Goal: Task Accomplishment & Management: Complete application form

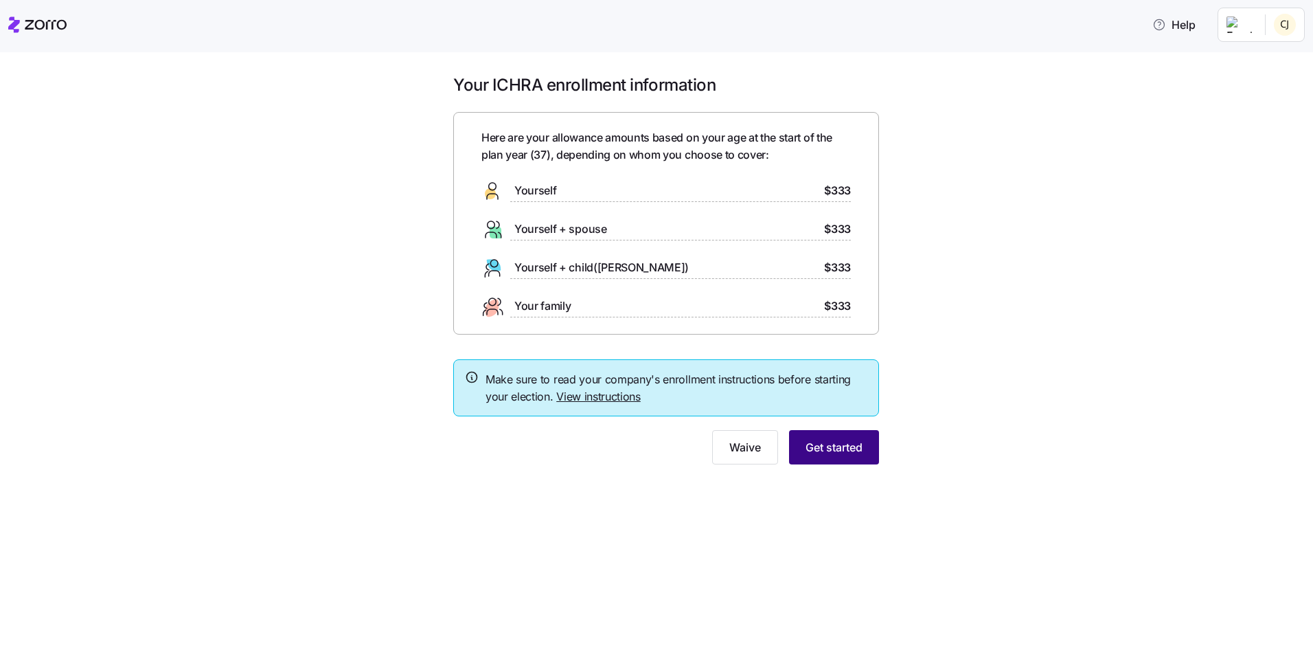
click at [844, 448] on span "Get started" at bounding box center [834, 447] width 57 height 16
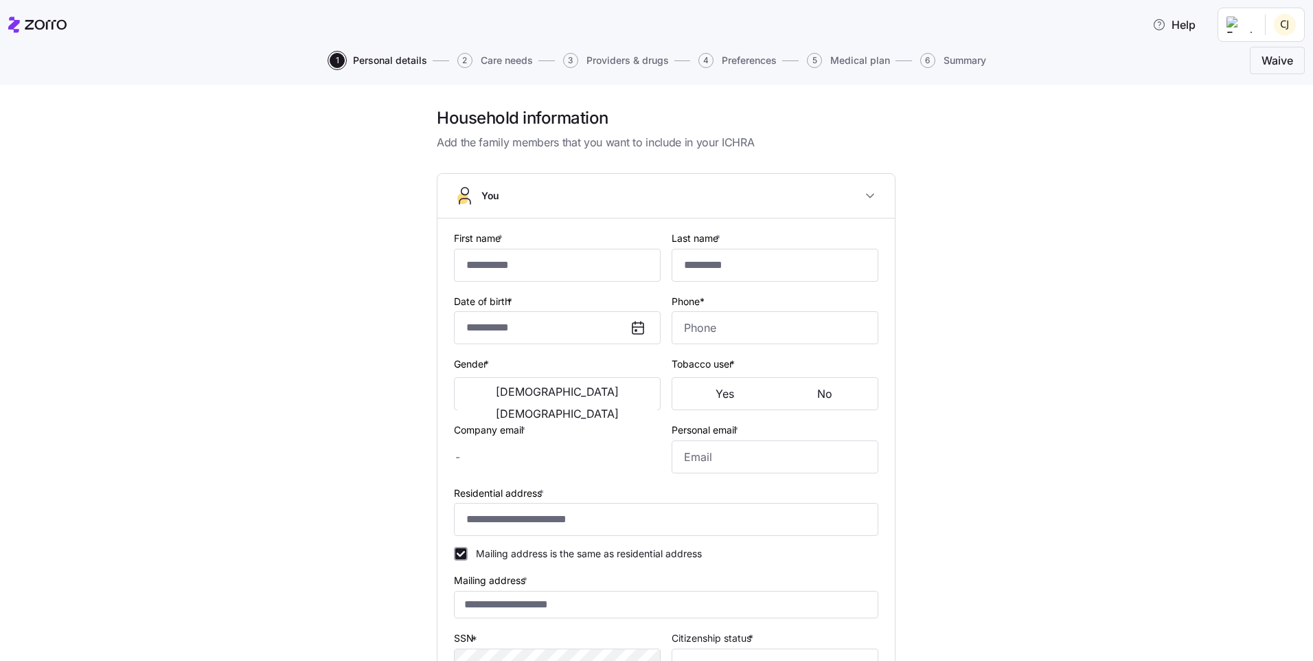
type input "*****"
type input "*******"
type input "[EMAIL_ADDRESS][DOMAIN_NAME]"
type input "**********"
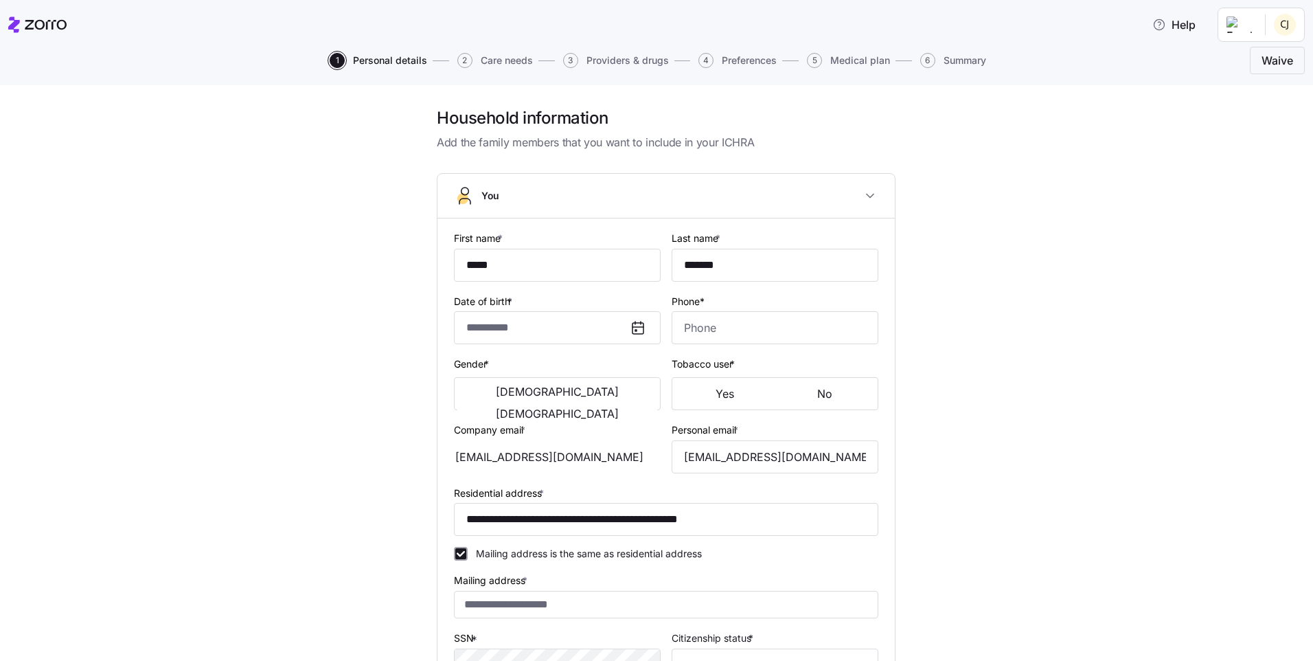
checkbox input "true"
type input "**********"
type input "[PHONE_NUMBER]"
type input "[DEMOGRAPHIC_DATA] citizen"
type input "Single"
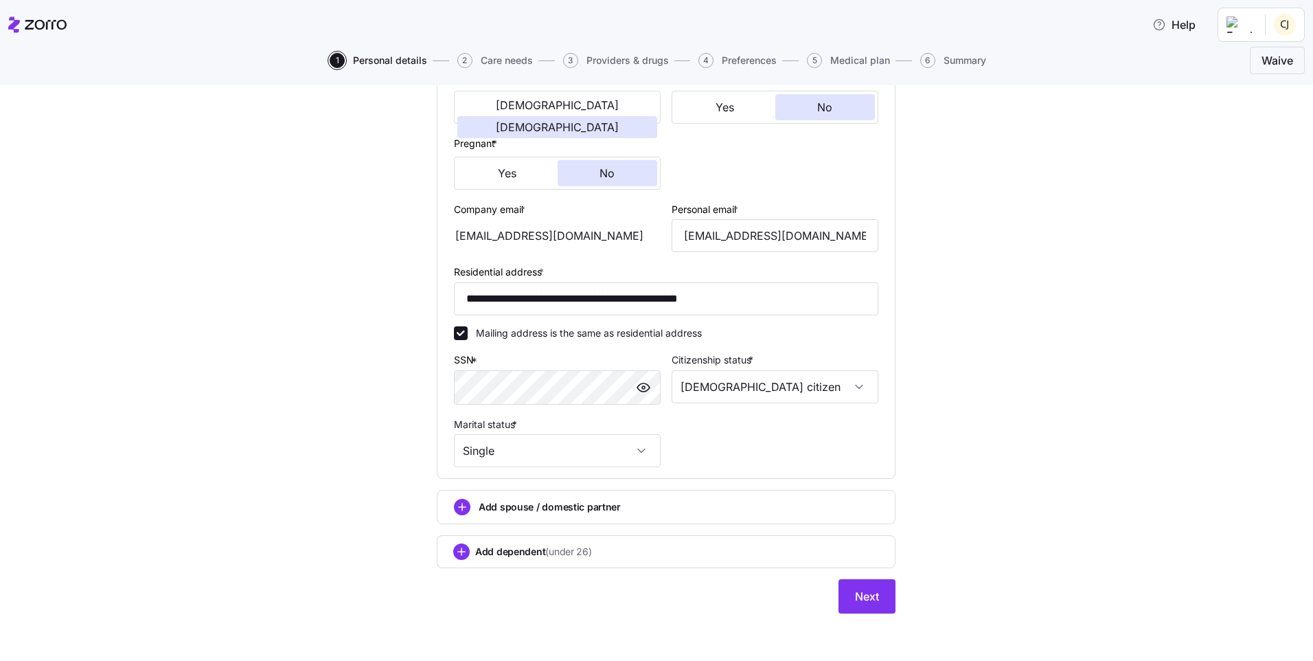
scroll to position [288, 0]
click at [779, 500] on div "Add spouse / domestic partner" at bounding box center [666, 504] width 424 height 16
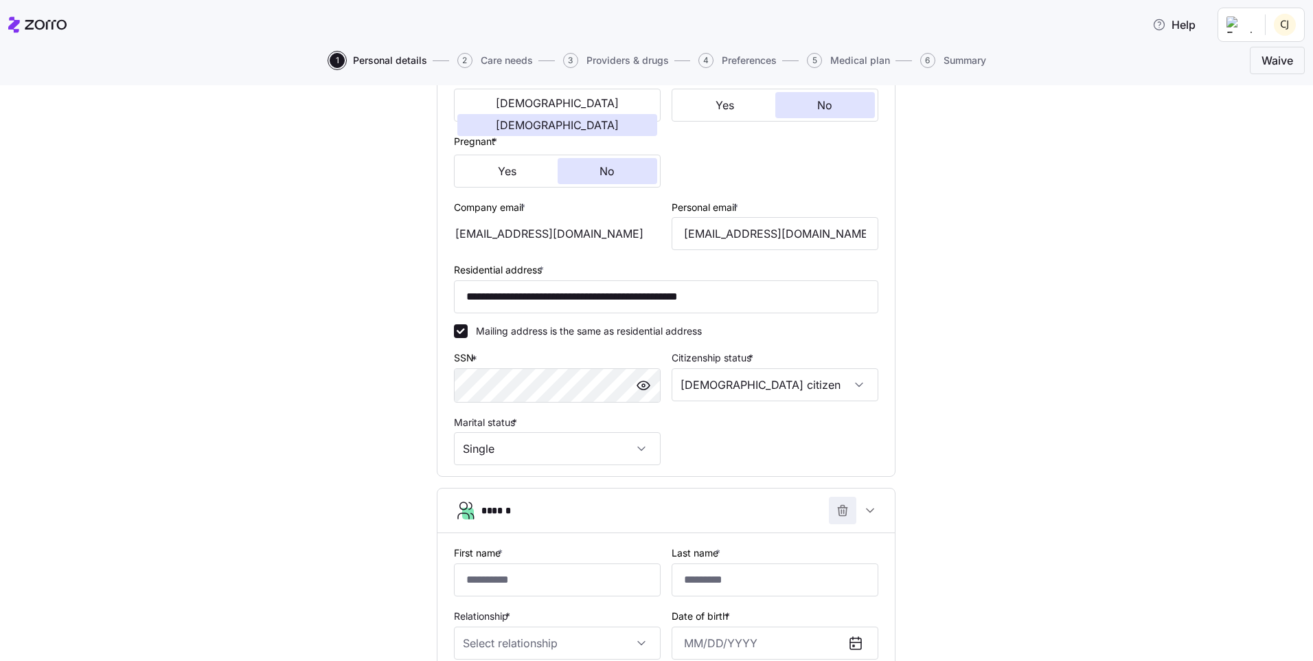
click at [843, 512] on icon "button" at bounding box center [843, 510] width 14 height 14
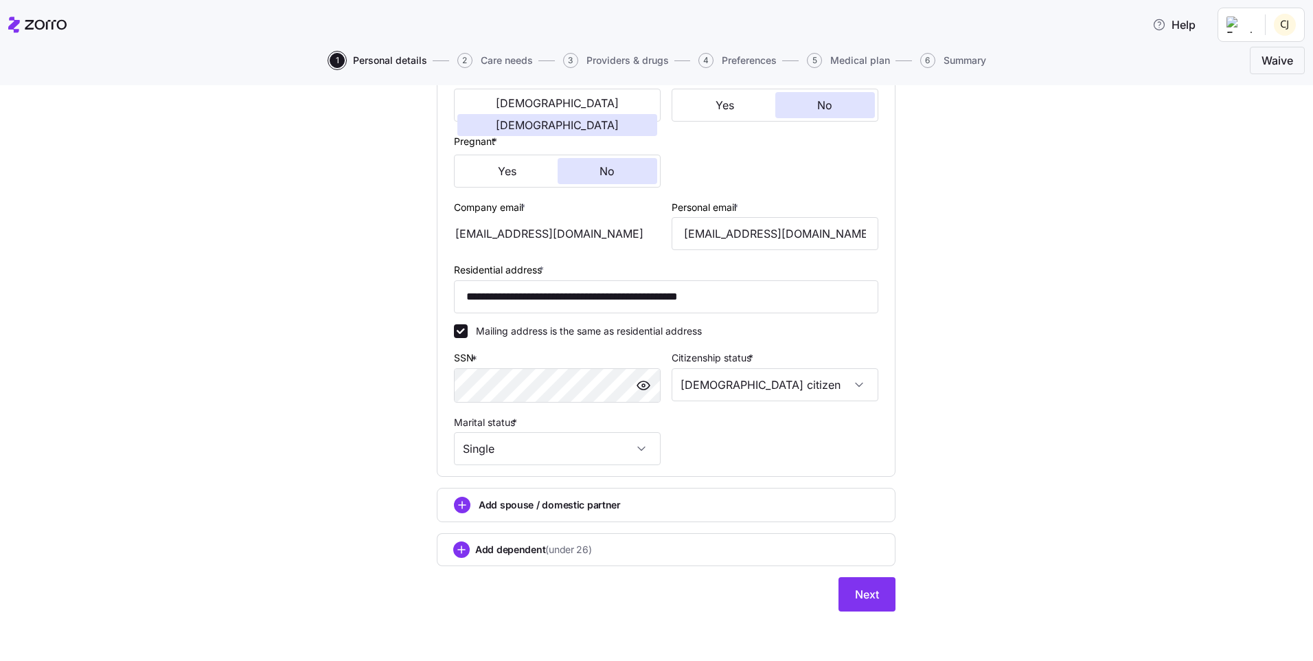
click at [764, 551] on div "Add dependent (under 26)" at bounding box center [666, 549] width 426 height 16
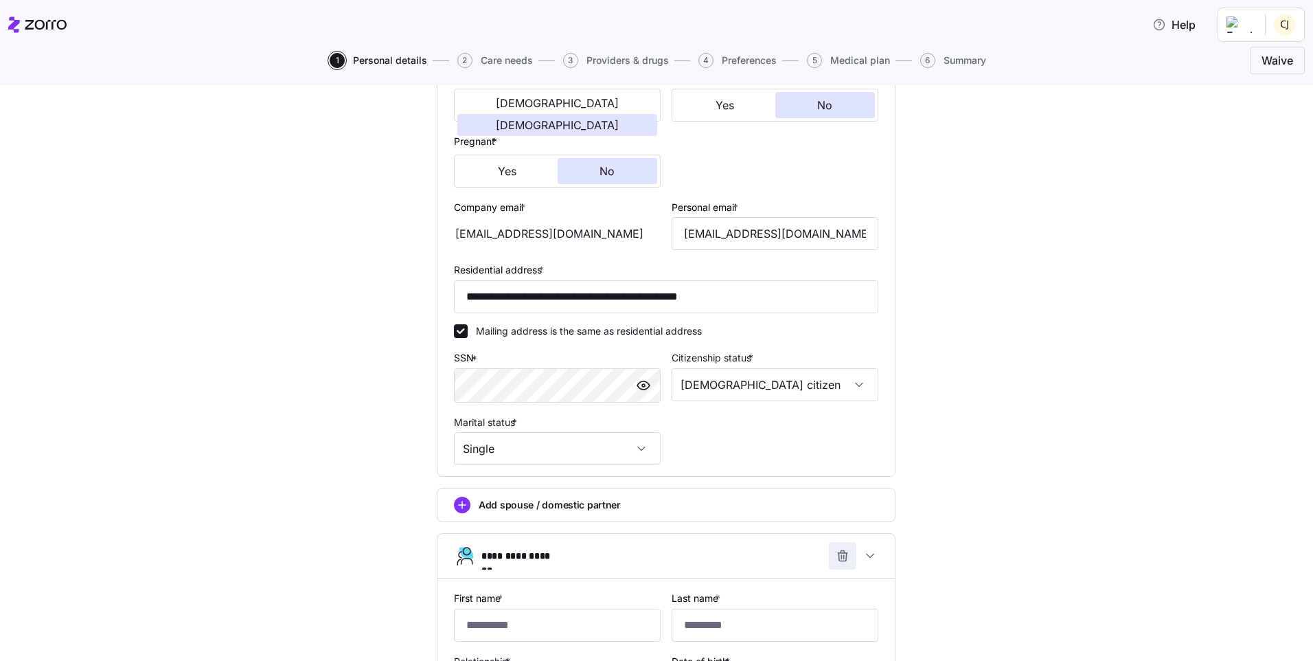
click at [841, 558] on icon "button" at bounding box center [843, 556] width 14 height 14
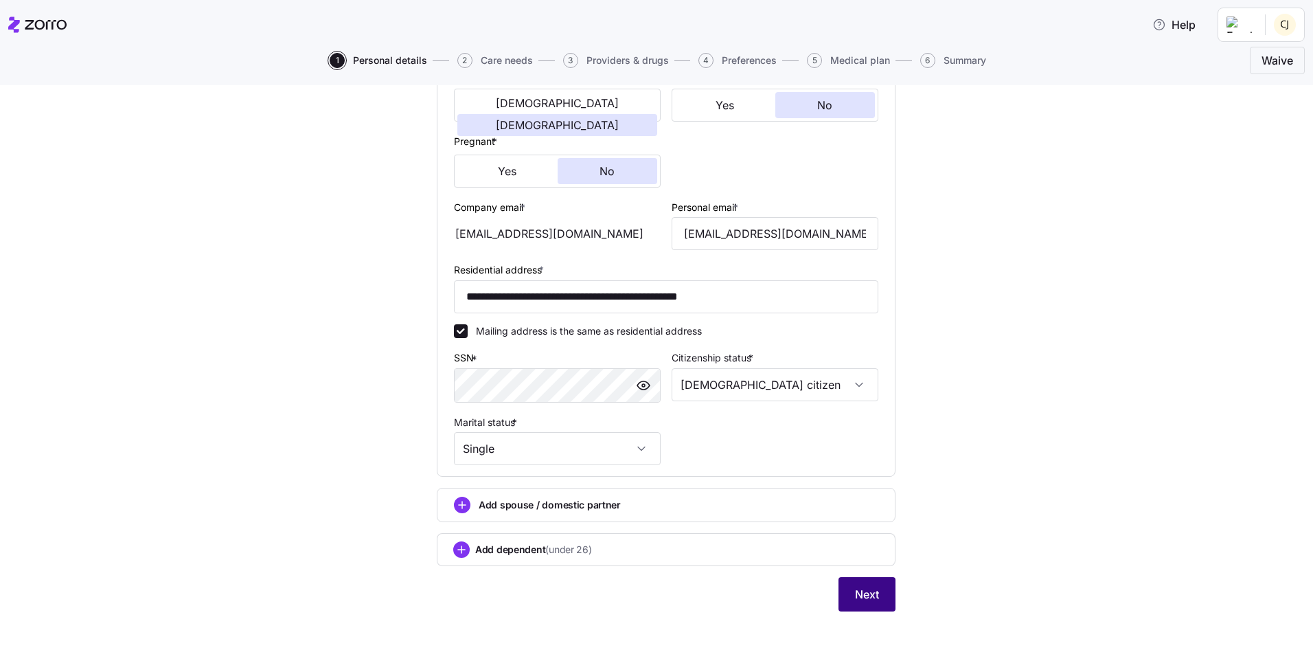
click at [880, 600] on button "Next" at bounding box center [866, 594] width 57 height 34
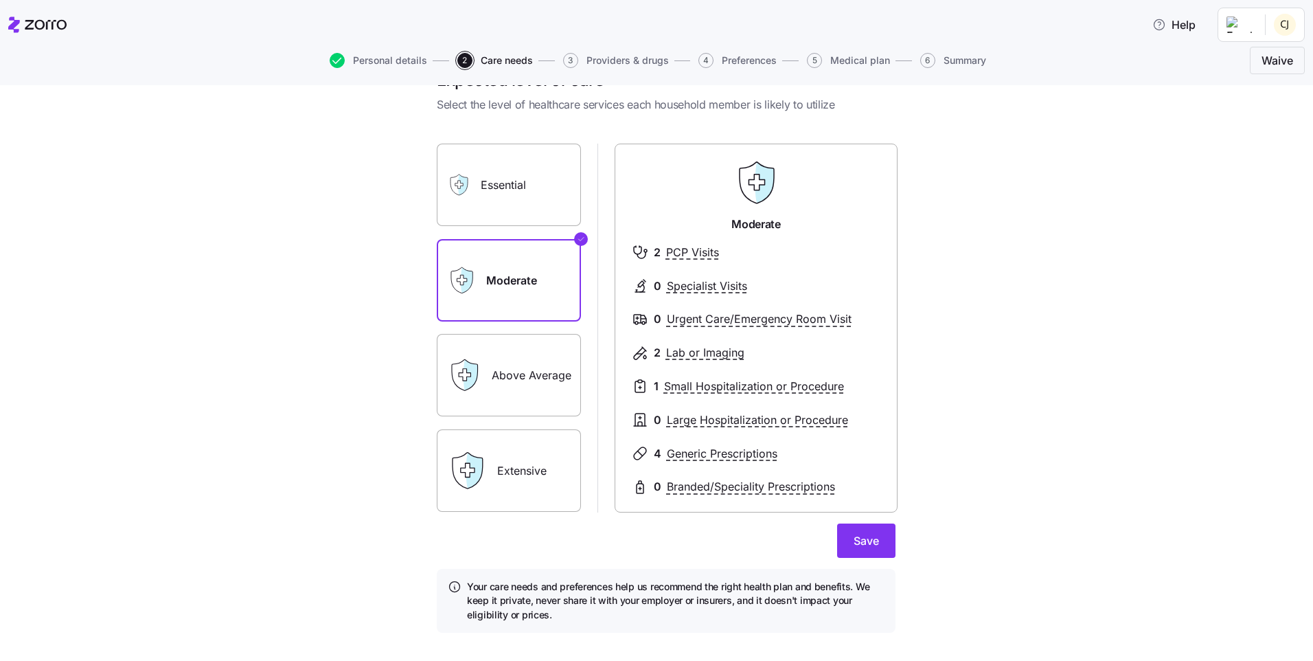
scroll to position [59, 0]
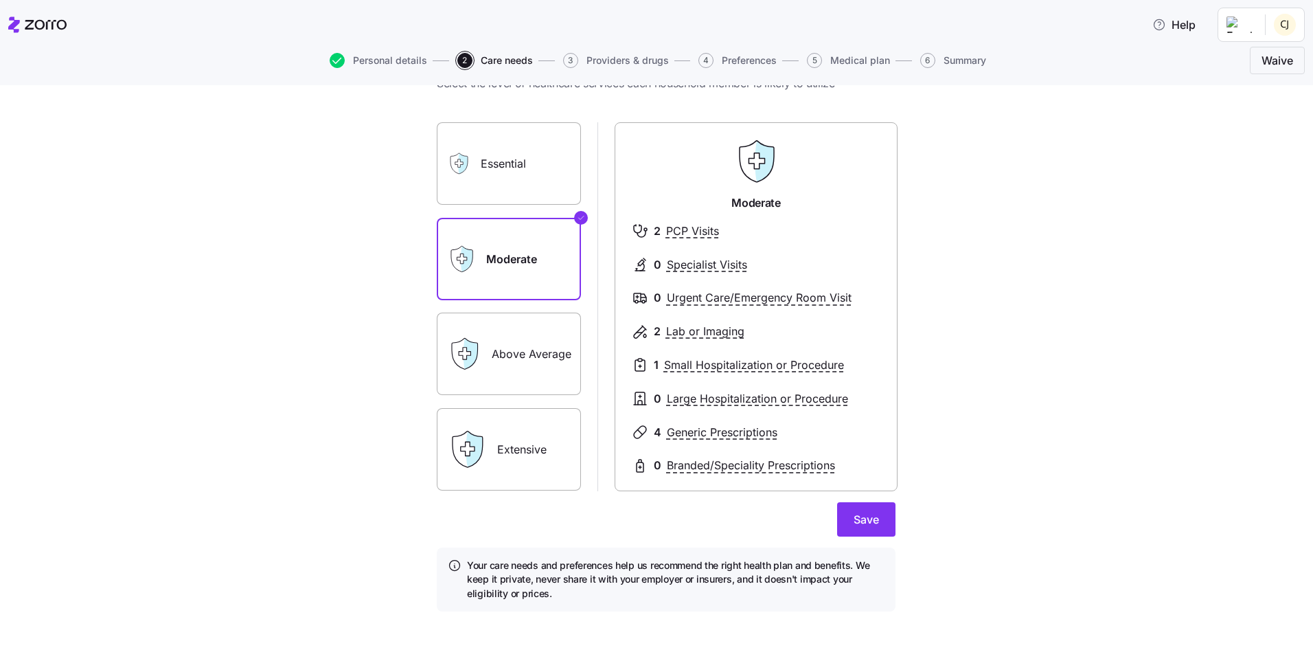
click at [503, 345] on label "Above Average" at bounding box center [509, 353] width 144 height 82
click at [0, 0] on input "Above Average" at bounding box center [0, 0] width 0 height 0
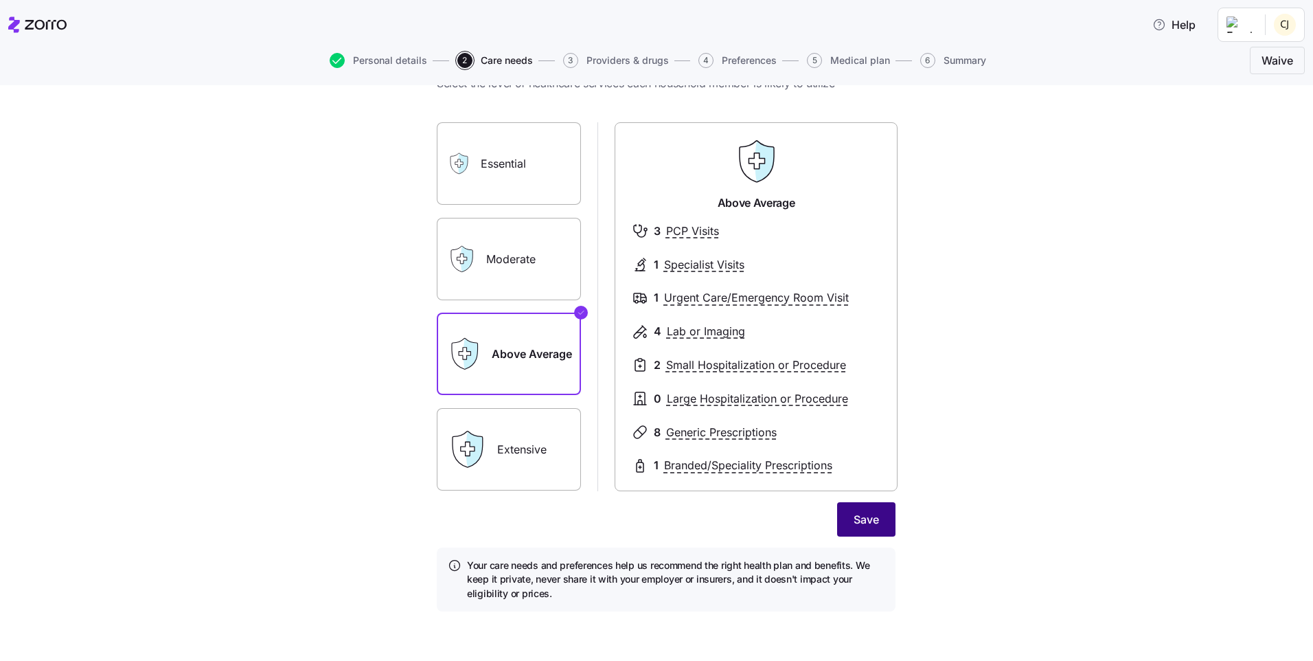
click at [858, 518] on span "Save" at bounding box center [866, 519] width 25 height 16
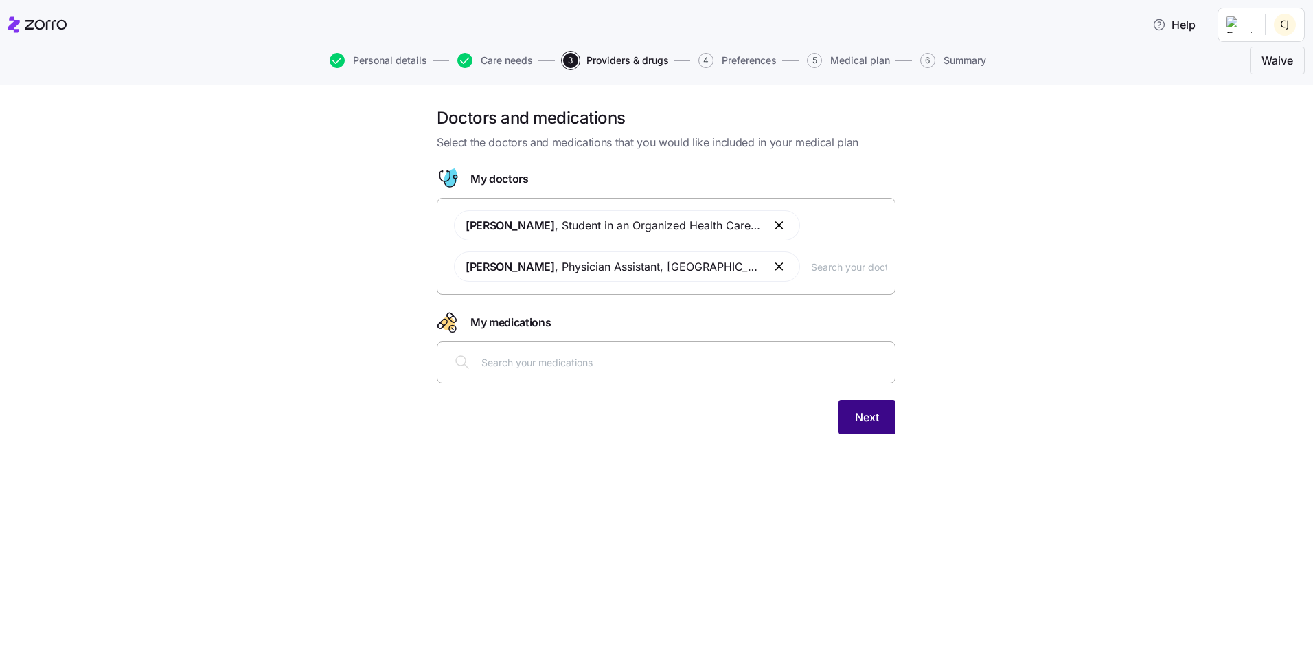
click at [876, 420] on span "Next" at bounding box center [867, 417] width 24 height 16
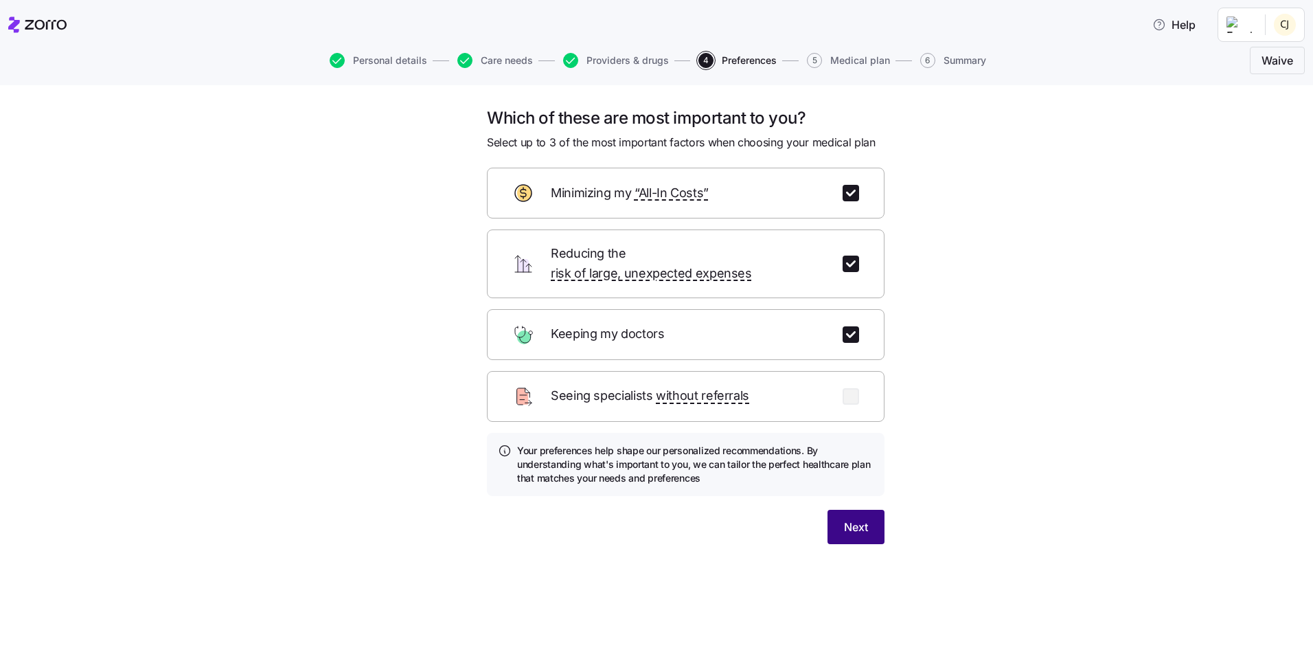
click at [857, 518] on span "Next" at bounding box center [856, 526] width 24 height 16
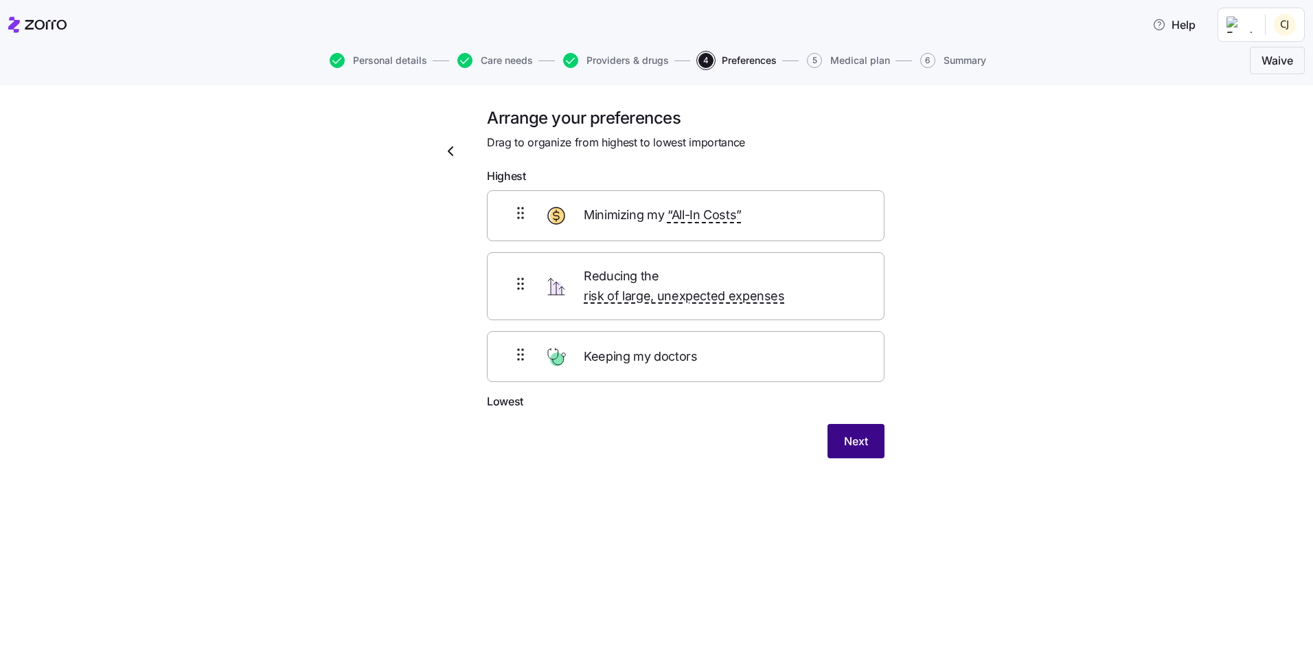
click at [855, 433] on span "Next" at bounding box center [856, 441] width 24 height 16
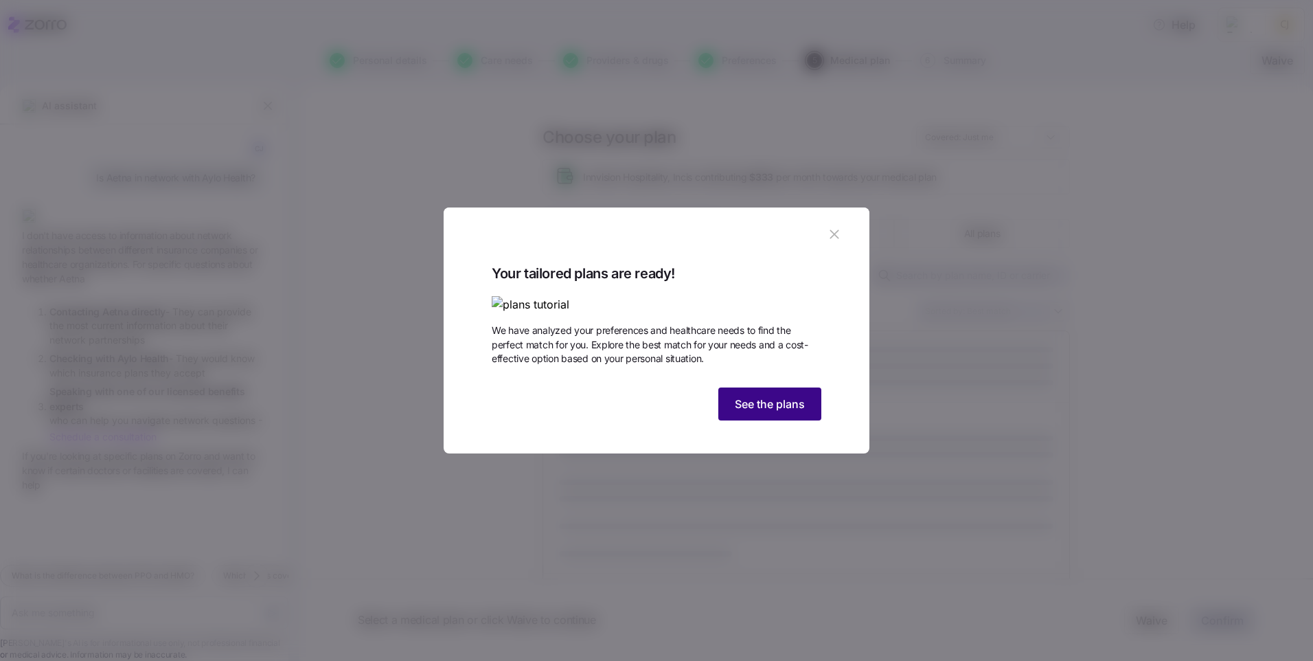
click at [791, 412] on span "See the plans" at bounding box center [770, 404] width 70 height 16
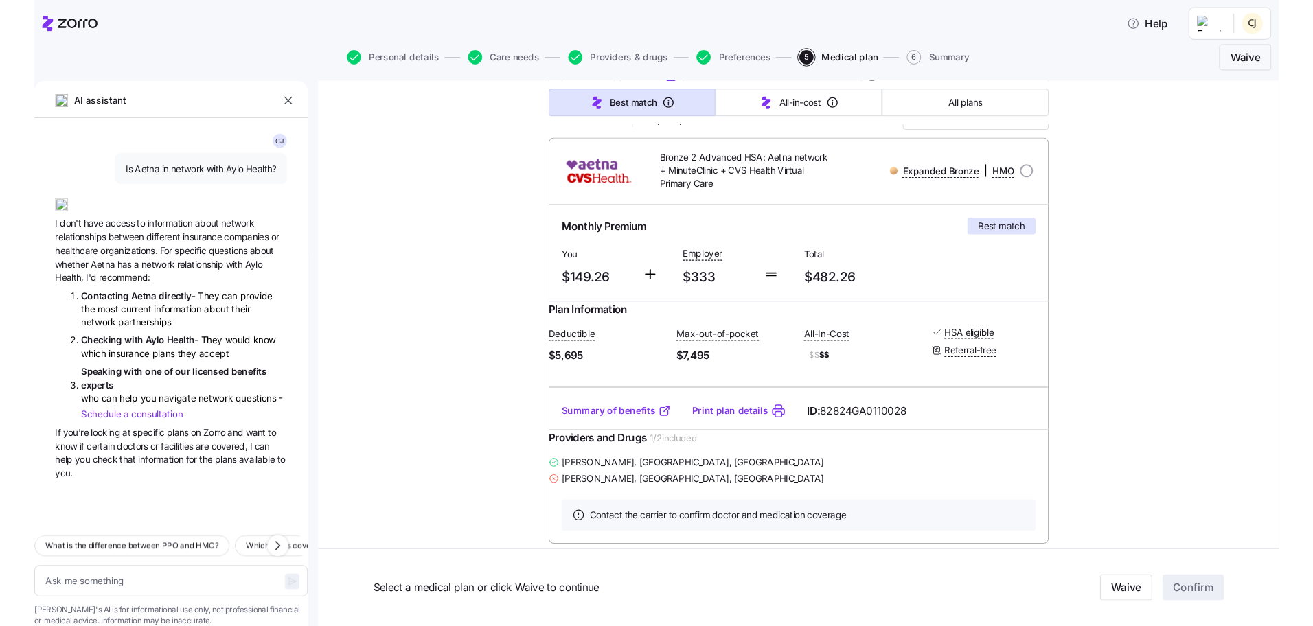
scroll to position [206, 0]
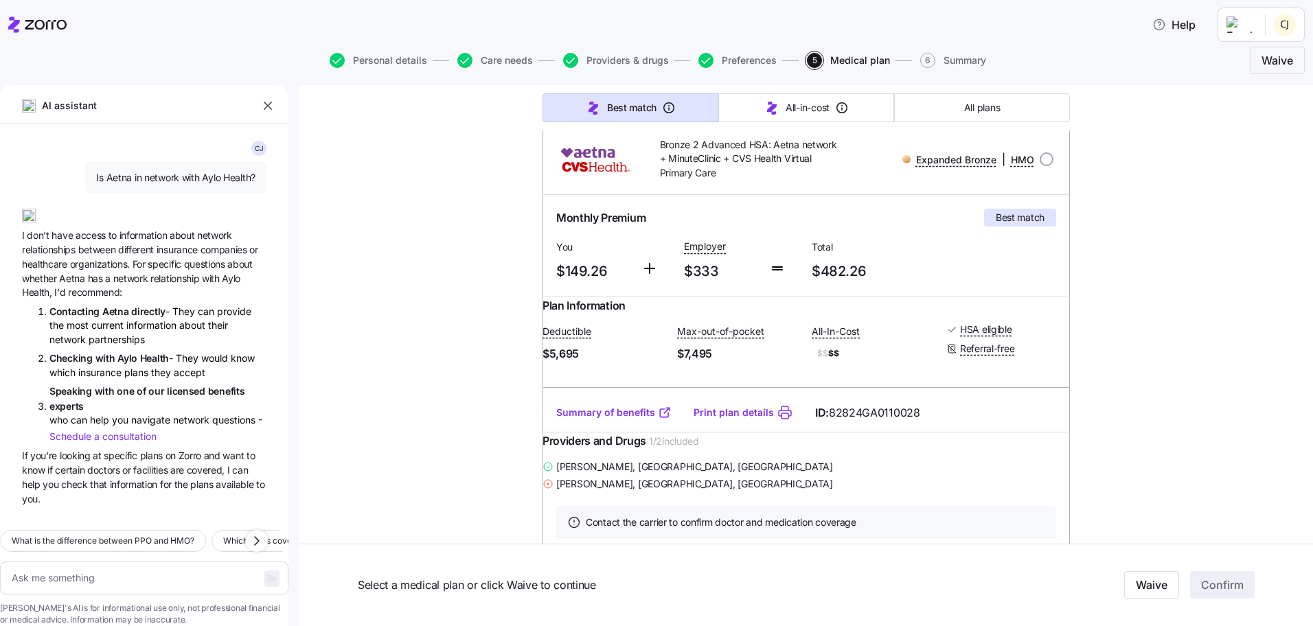
click at [617, 420] on link "Summary of benefits" at bounding box center [613, 413] width 115 height 14
drag, startPoint x: 760, startPoint y: 142, endPoint x: 650, endPoint y: 147, distance: 110.7
click at [650, 147] on div "Bronze 2 Advanced HSA: Aetna network + MinuteClinic + CVS Health Virtual Primar…" at bounding box center [743, 160] width 211 height 54
drag, startPoint x: 650, startPoint y: 147, endPoint x: 678, endPoint y: 144, distance: 29.0
copy span "Bronze 2 Advanced HSA"
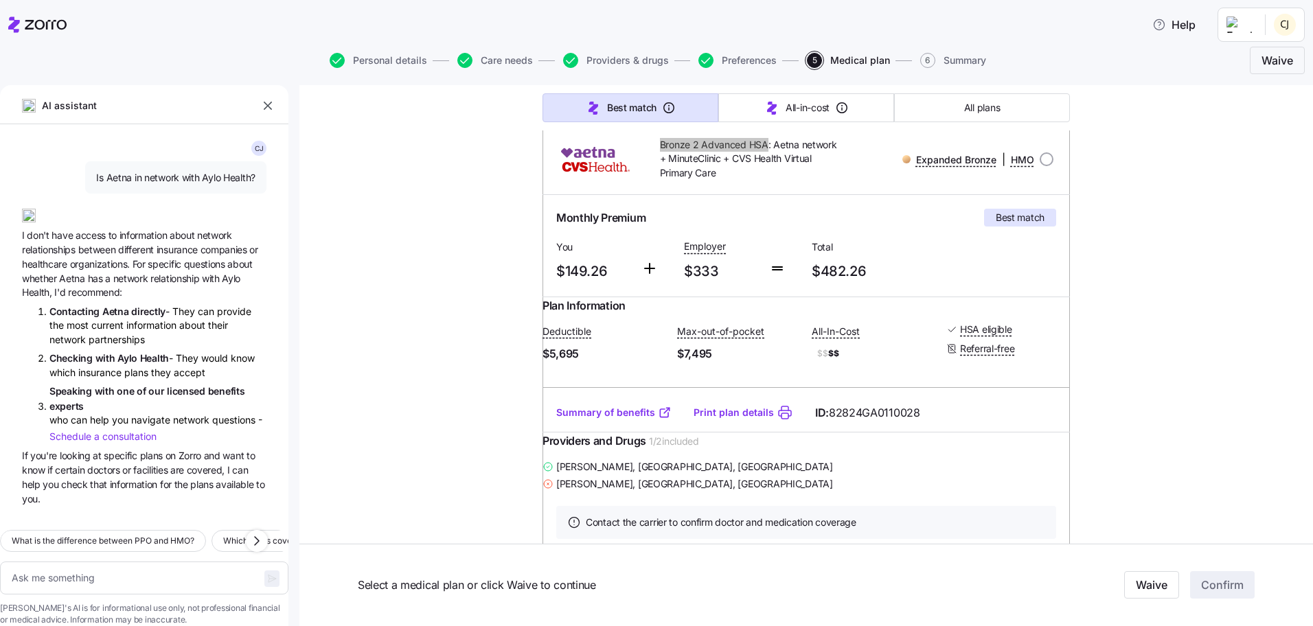
type textarea "x"
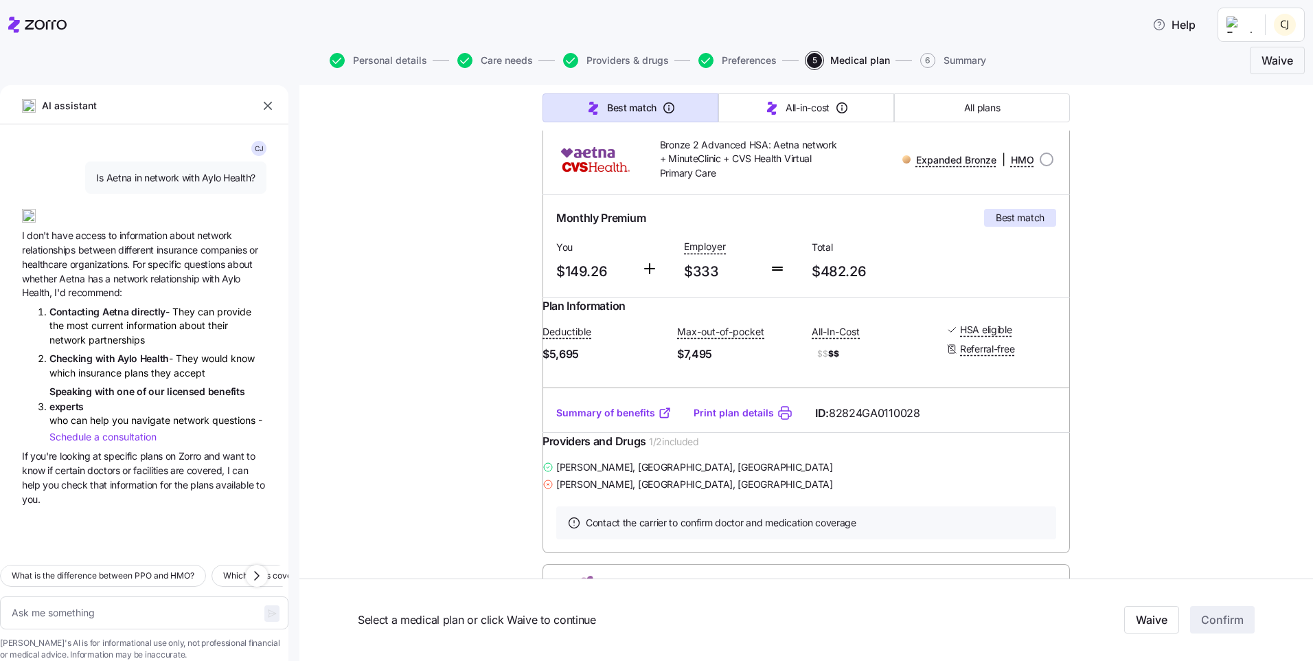
click at [1041, 159] on input "radio" at bounding box center [1047, 159] width 14 height 14
radio input "true"
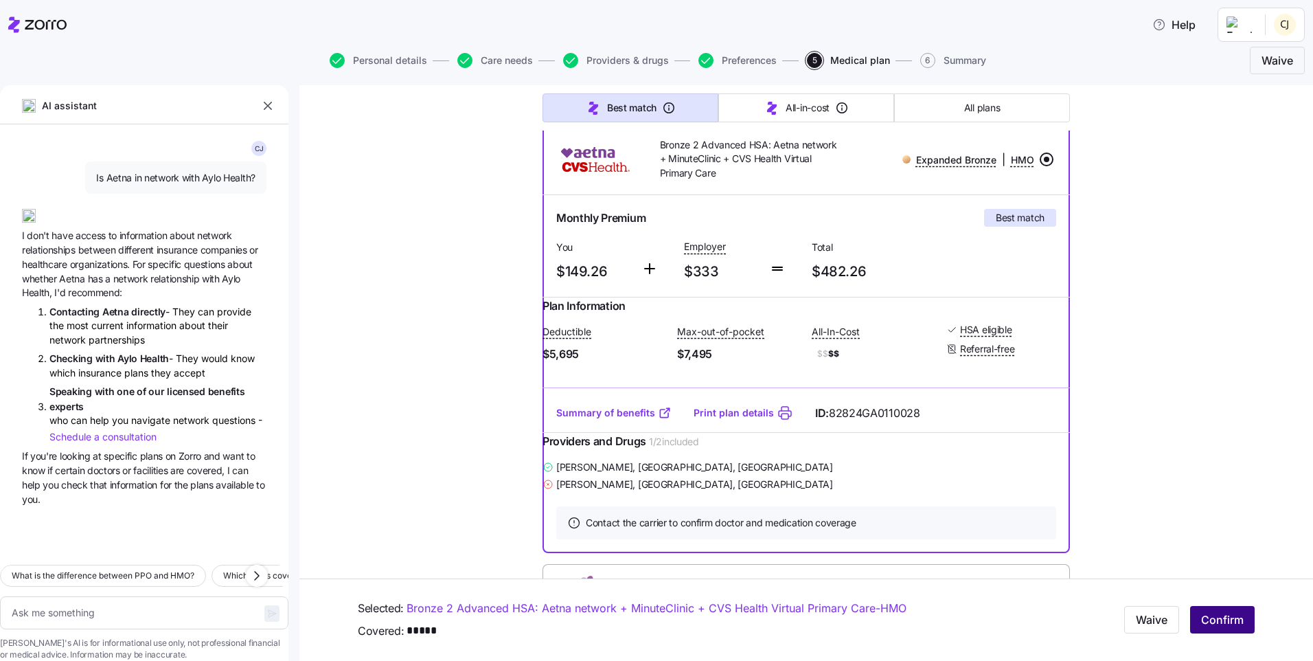
click at [1213, 632] on button "Confirm" at bounding box center [1222, 619] width 65 height 27
type textarea "x"
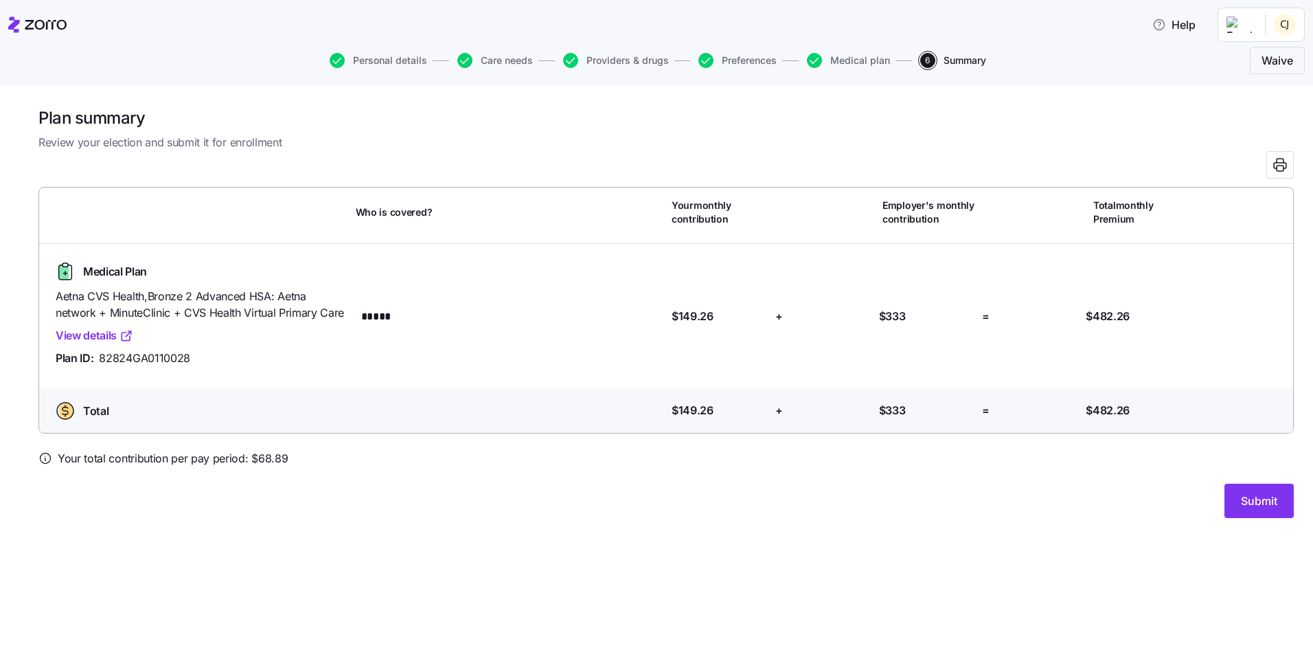
click at [116, 330] on link "View details" at bounding box center [95, 335] width 78 height 17
click at [1266, 508] on span "Submit" at bounding box center [1259, 500] width 36 height 16
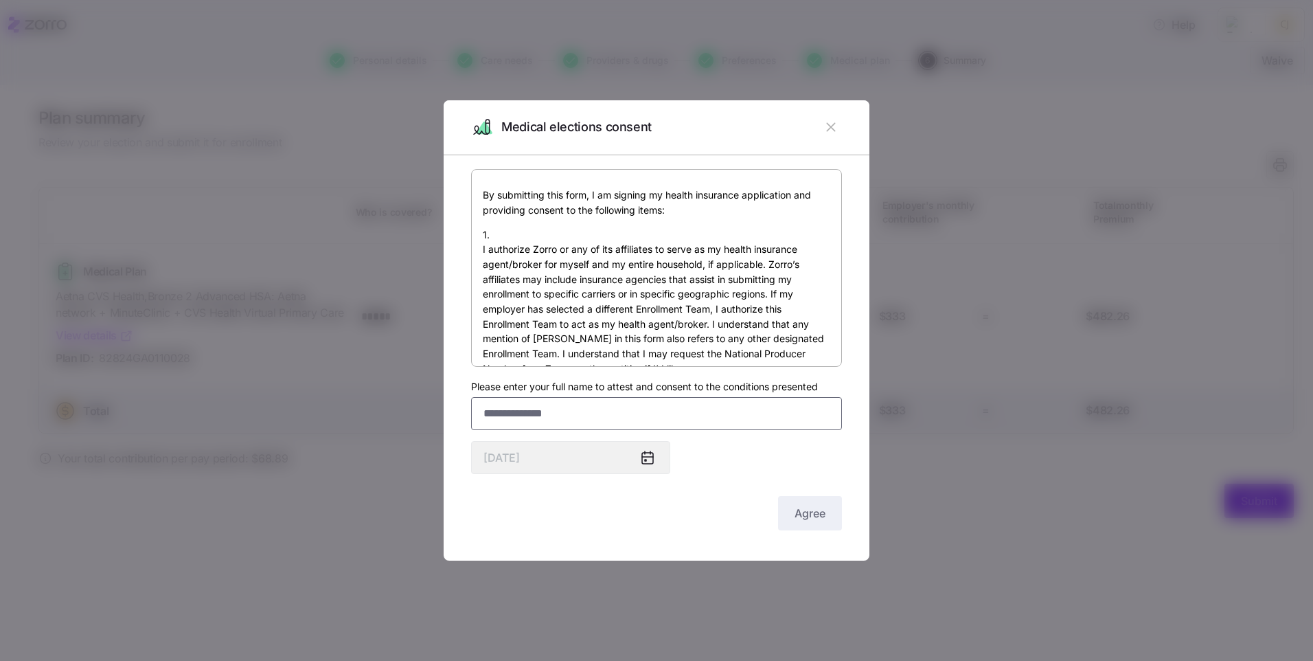
click at [618, 418] on input "Please enter your full name to attest and consent to the conditions presented" at bounding box center [656, 413] width 371 height 33
type input "**********"
click at [644, 463] on icon at bounding box center [647, 458] width 11 height 11
drag, startPoint x: 661, startPoint y: 454, endPoint x: 757, endPoint y: 454, distance: 96.1
click at [665, 454] on div at bounding box center [653, 458] width 33 height 32
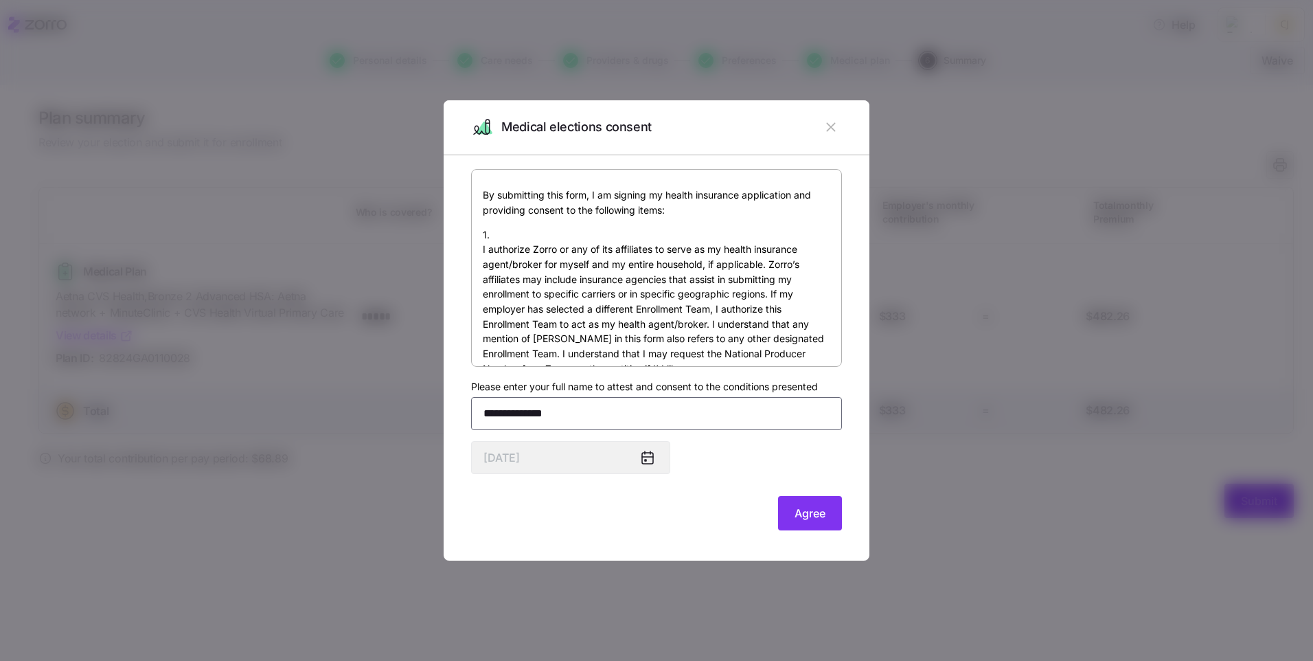
click at [654, 411] on input "**********" at bounding box center [656, 413] width 371 height 33
click at [817, 526] on button "Agree" at bounding box center [810, 513] width 64 height 34
